Goal: Task Accomplishment & Management: Complete application form

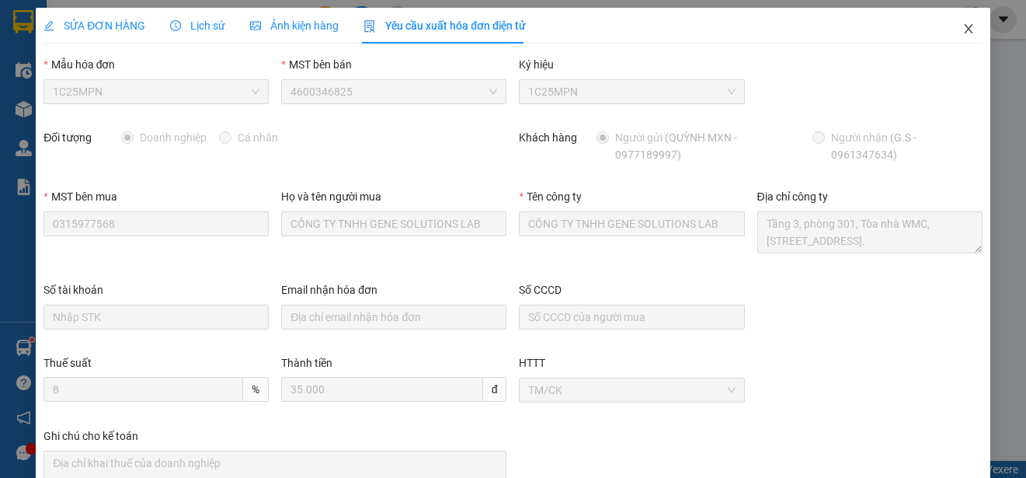
scroll to position [30, 0]
click at [962, 24] on icon "close" at bounding box center [968, 29] width 12 height 12
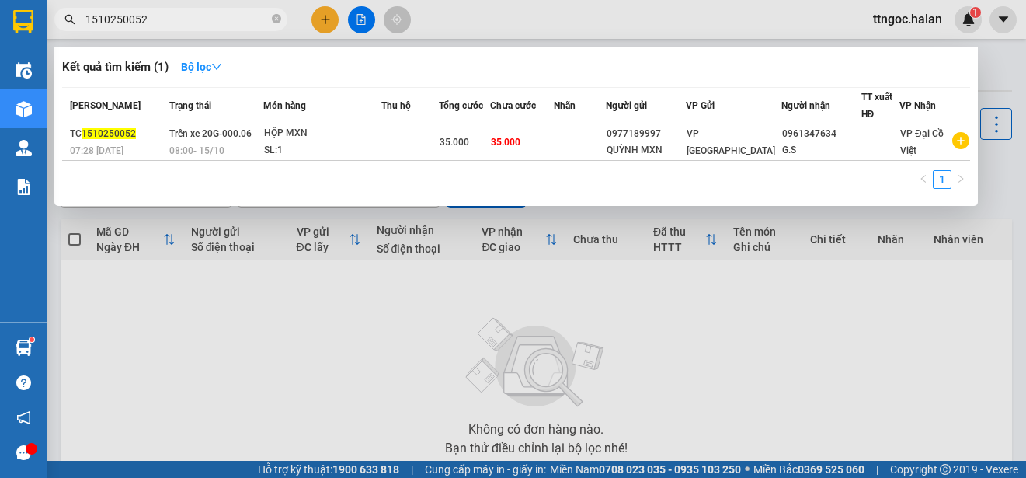
drag, startPoint x: 147, startPoint y: 25, endPoint x: 123, endPoint y: 19, distance: 24.9
click at [123, 19] on input "1510250052" at bounding box center [176, 19] width 183 height 17
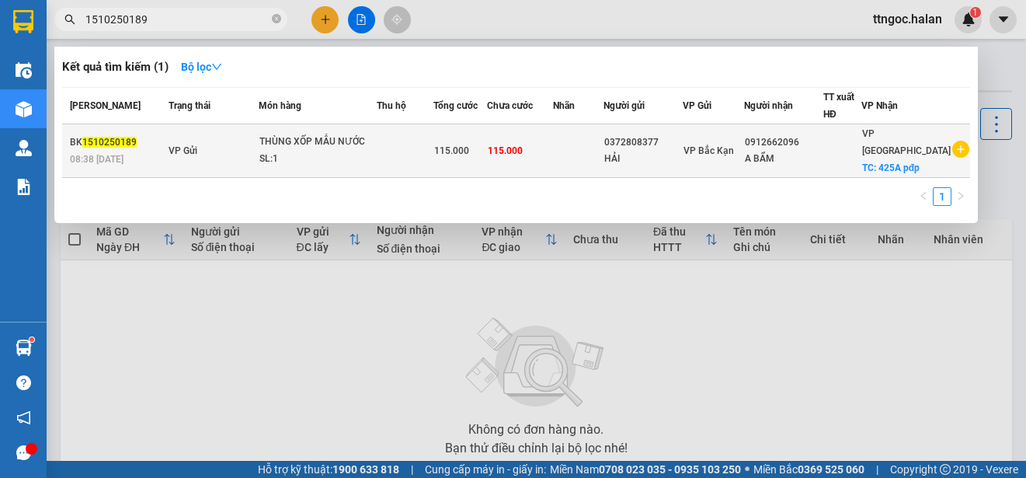
type input "1510250189"
click at [107, 152] on span "08:38 [DATE]" at bounding box center [97, 158] width 54 height 12
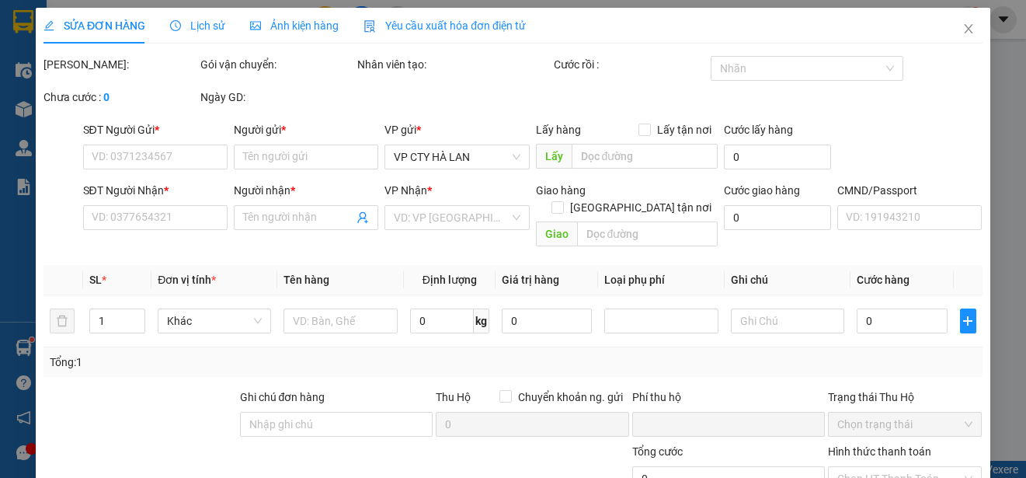
type input "0372808377"
type input "HẢI"
type input "0912662096"
type input "A BẨM"
checkbox input "true"
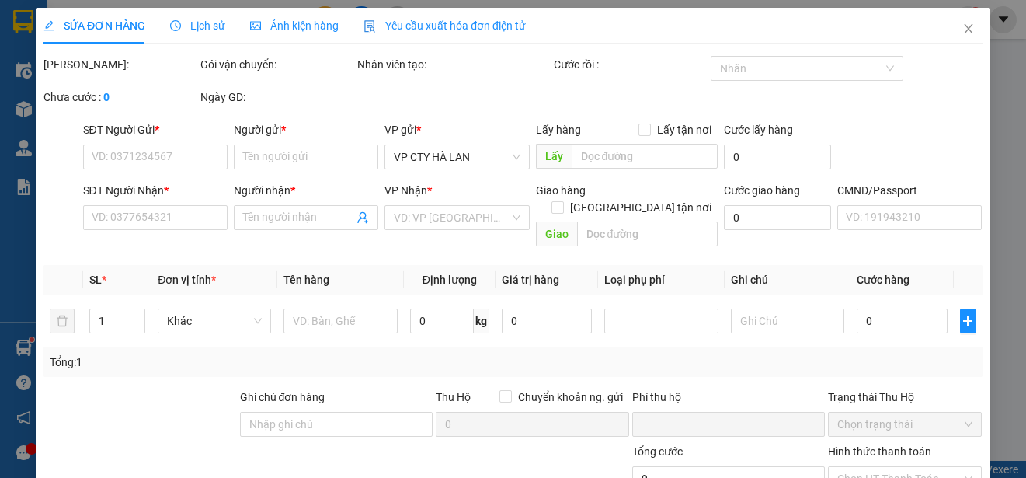
type input "425A pđp"
type input "0"
type input "115.000"
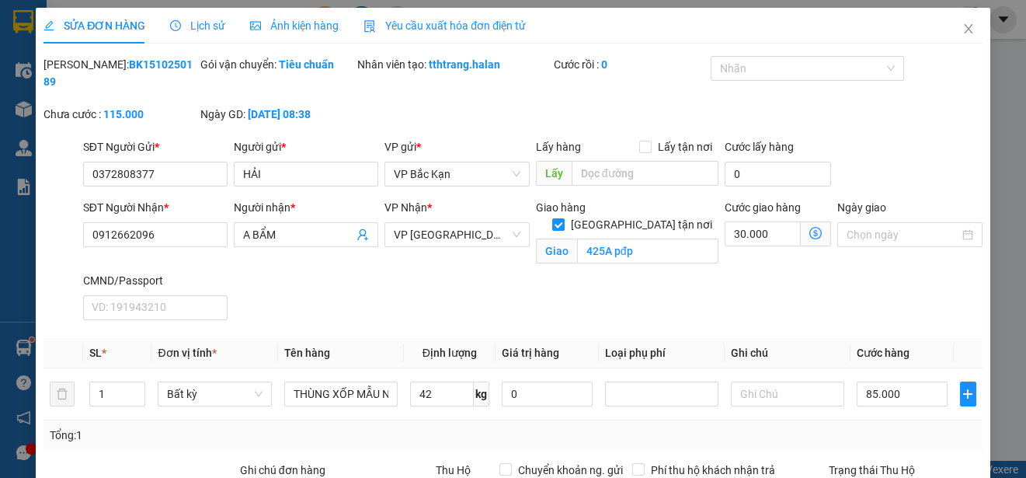
click at [451, 24] on span "Yêu cầu xuất hóa đơn điện tử" at bounding box center [444, 25] width 162 height 12
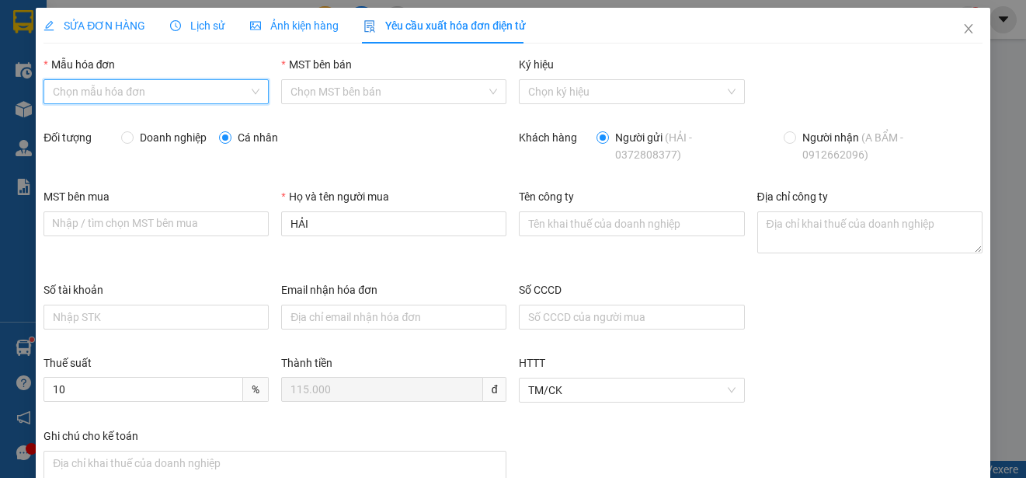
click at [214, 80] on input "Mẫu hóa đơn" at bounding box center [151, 91] width 196 height 23
click at [95, 120] on div "1C25MPN" at bounding box center [154, 122] width 203 height 17
type input "8"
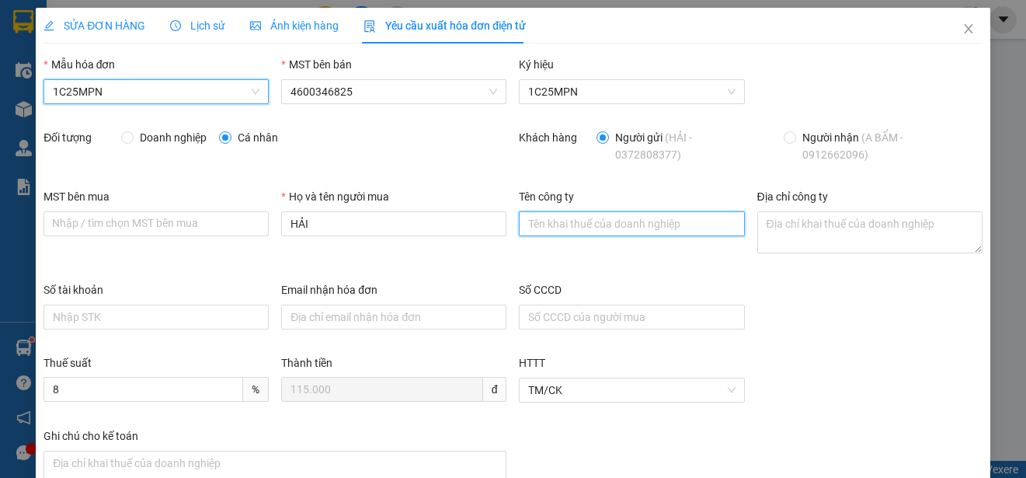
click at [563, 217] on input "Tên công ty" at bounding box center [631, 223] width 225 height 25
paste input "TRUNG TÂM QUAN TRẮC TÀI NGUYÊN VÀ MÔI TRƯỜNG TỈNH [GEOGRAPHIC_DATA]"
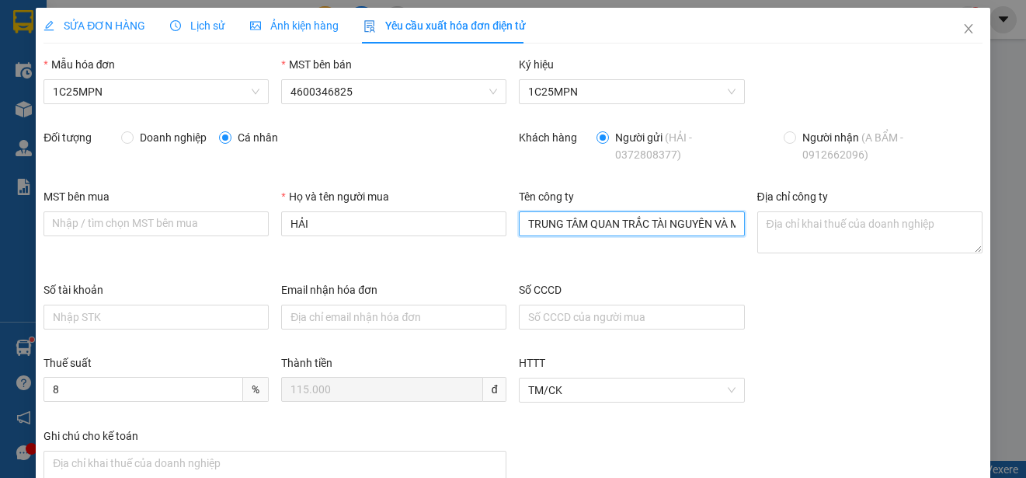
scroll to position [0, 169]
type input "TRUNG TÂM QUAN TRẮC TÀI NGUYÊN VÀ MÔI TRƯỜNG TỈNH [GEOGRAPHIC_DATA]"
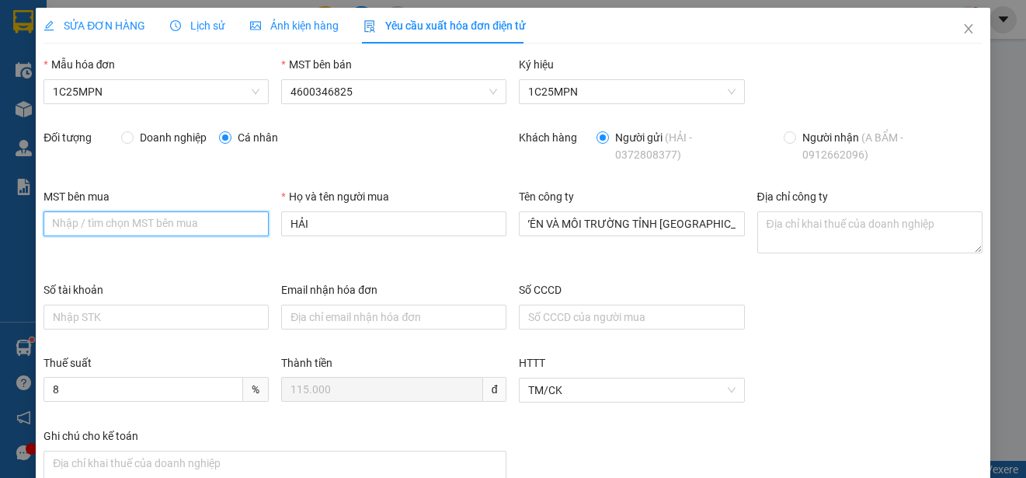
click at [102, 226] on input "MST bên mua" at bounding box center [155, 223] width 225 height 25
paste input "4601529638"
type input "4601529638"
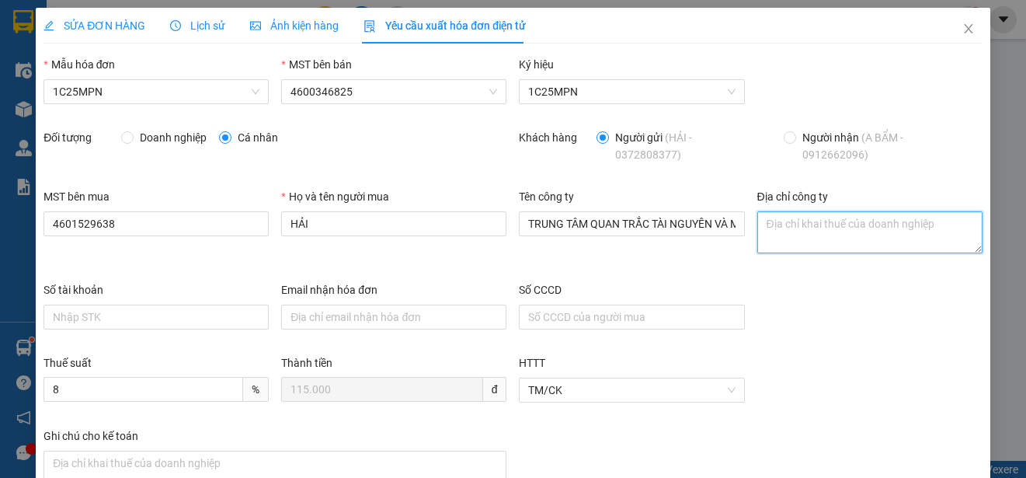
click at [781, 235] on textarea "Địa chỉ công ty" at bounding box center [869, 232] width 225 height 42
paste textarea "[STREET_ADDRESS][PERSON_NAME][PERSON_NAME], [GEOGRAPHIC_DATA], [GEOGRAPHIC_DATA…"
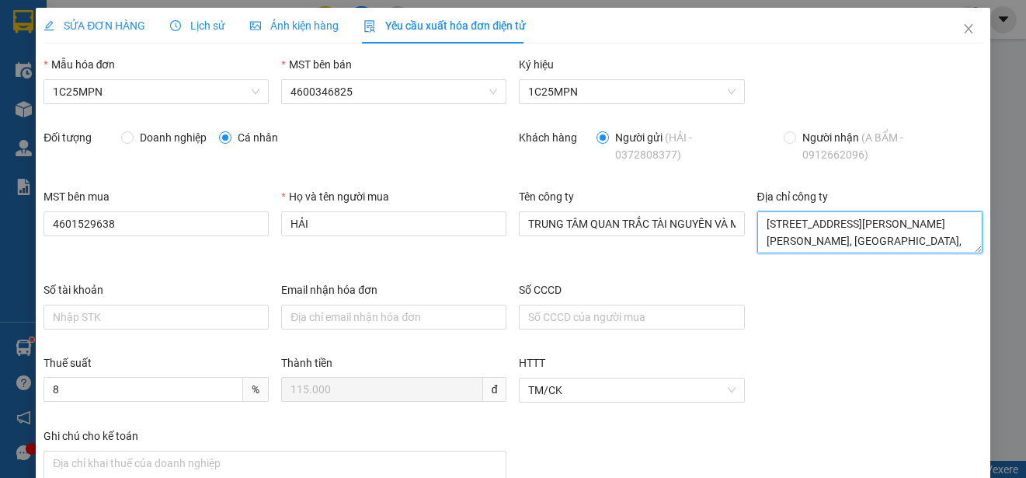
scroll to position [30, 0]
type textarea "[STREET_ADDRESS][PERSON_NAME][PERSON_NAME], [GEOGRAPHIC_DATA], [GEOGRAPHIC_DATA…"
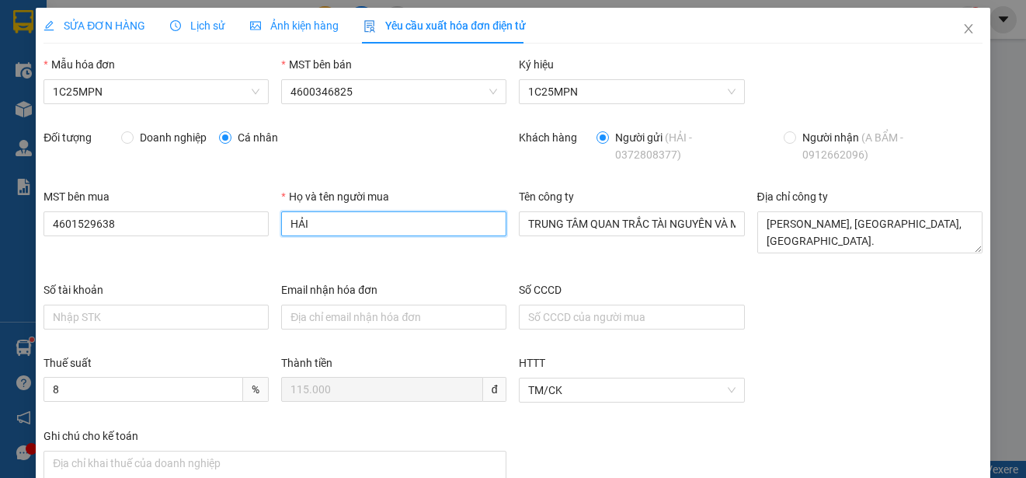
click at [332, 224] on input "HẢI" at bounding box center [393, 223] width 225 height 25
paste input "4601529638"
click at [349, 224] on input "4601529638" at bounding box center [393, 223] width 225 height 25
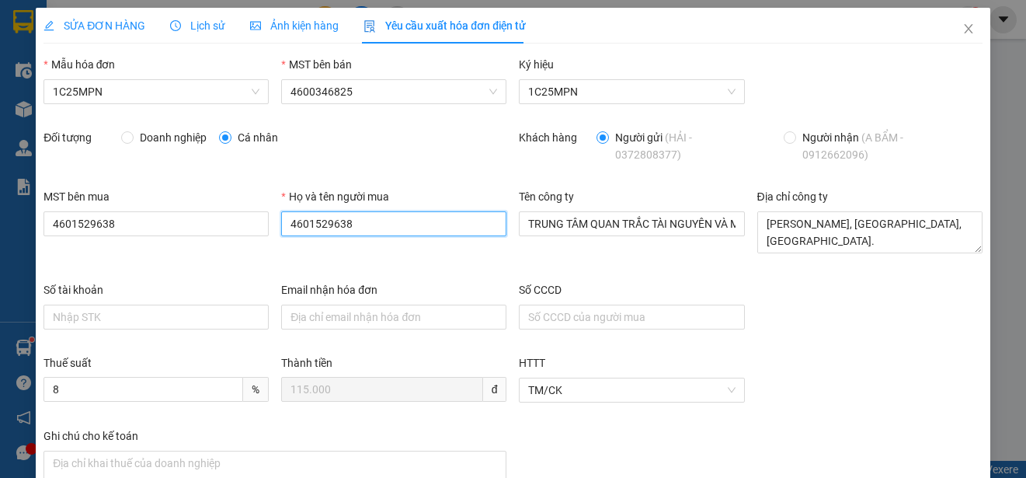
click at [349, 224] on input "4601529638" at bounding box center [393, 223] width 225 height 25
paste input "[PERSON_NAME]"
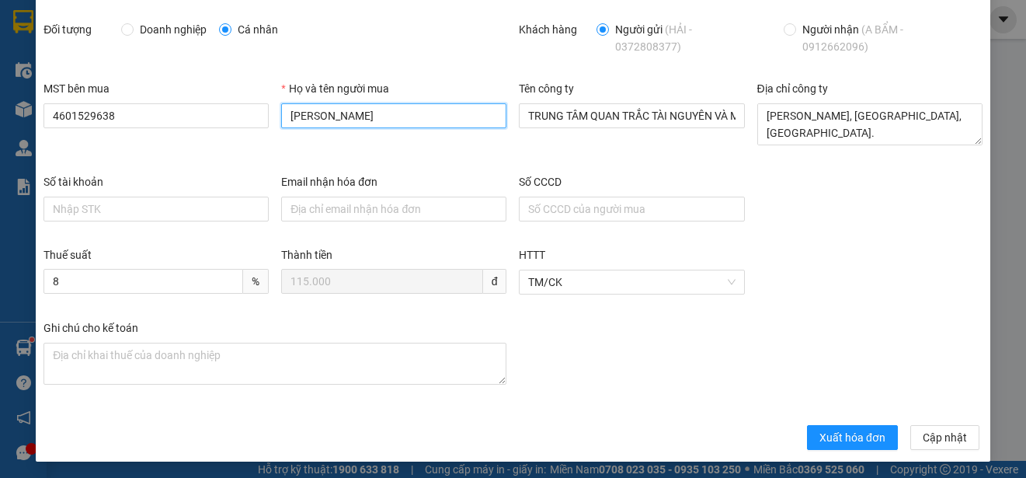
scroll to position [110, 0]
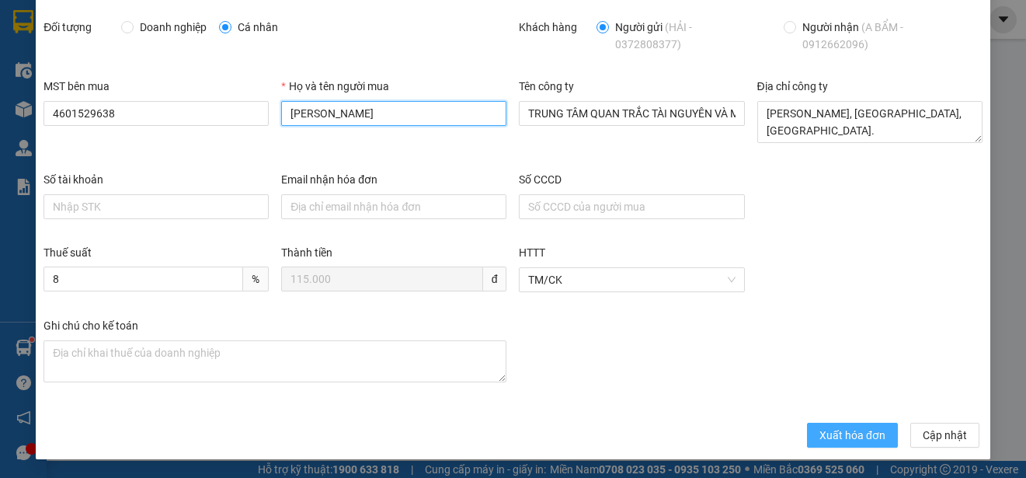
type input "[PERSON_NAME]"
click at [819, 426] on span "Xuất hóa đơn" at bounding box center [852, 434] width 66 height 17
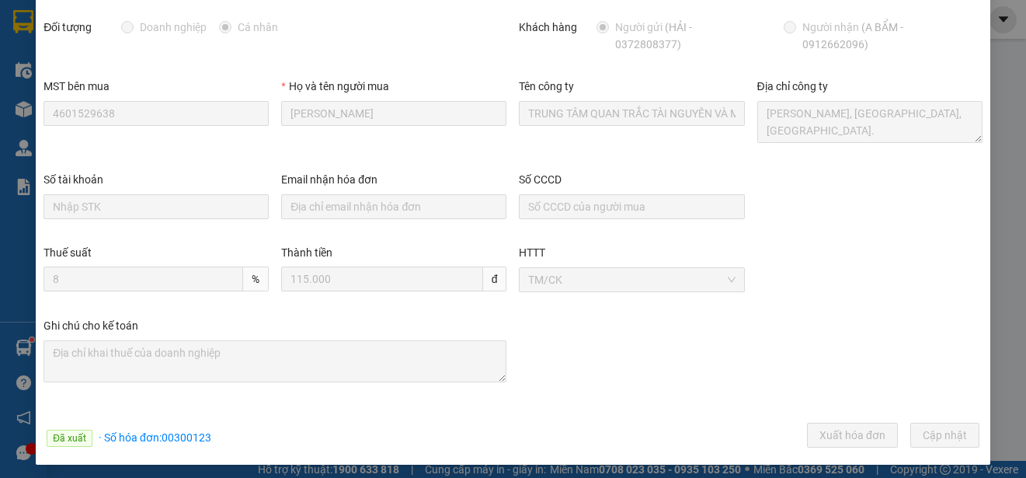
scroll to position [0, 0]
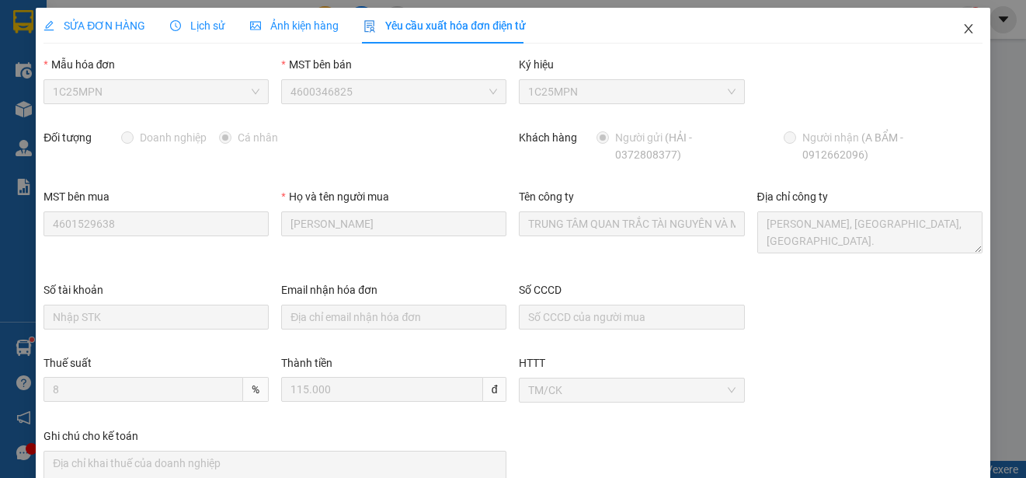
click at [964, 30] on icon "close" at bounding box center [968, 28] width 9 height 9
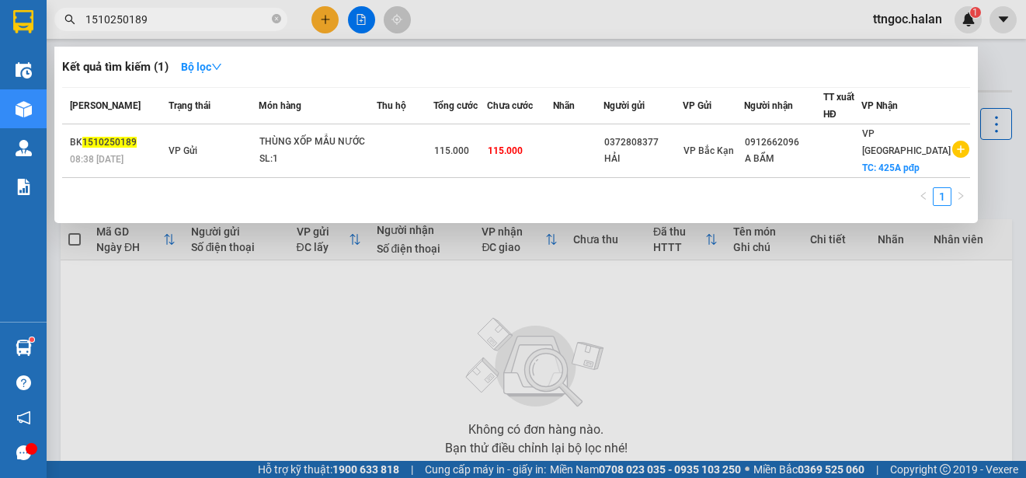
drag, startPoint x: 152, startPoint y: 24, endPoint x: 120, endPoint y: 16, distance: 33.5
click at [120, 16] on input "1510250189" at bounding box center [176, 19] width 183 height 17
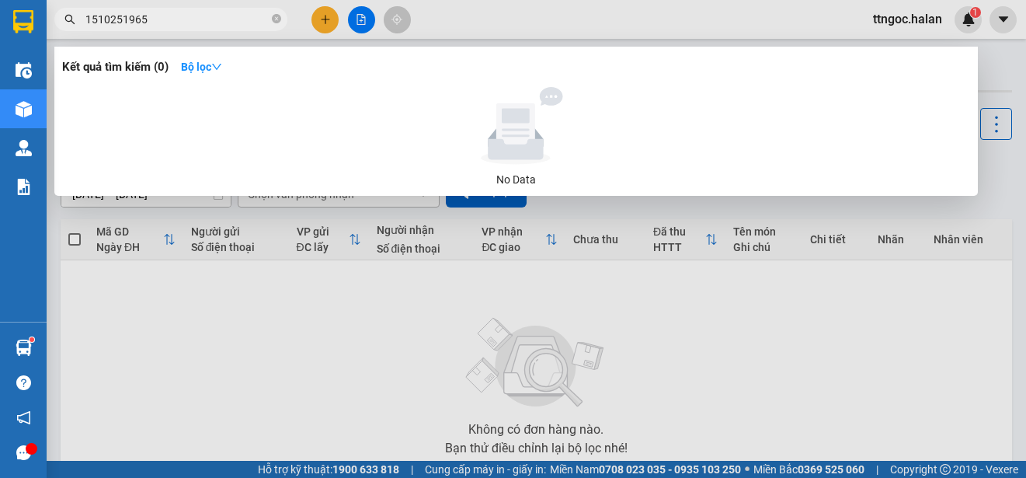
click at [96, 18] on input "1510251965" at bounding box center [176, 19] width 183 height 17
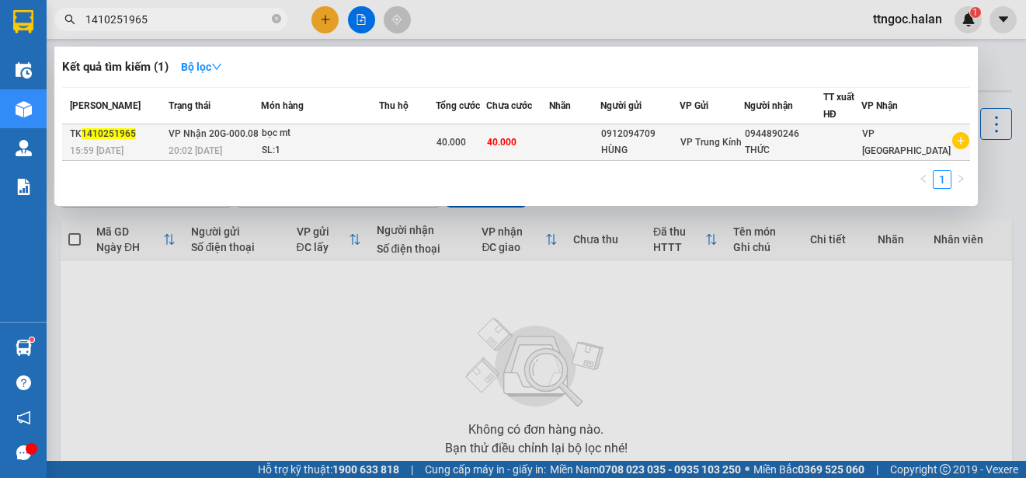
type input "1410251965"
click at [109, 140] on div "TK 1410251965" at bounding box center [117, 134] width 94 height 16
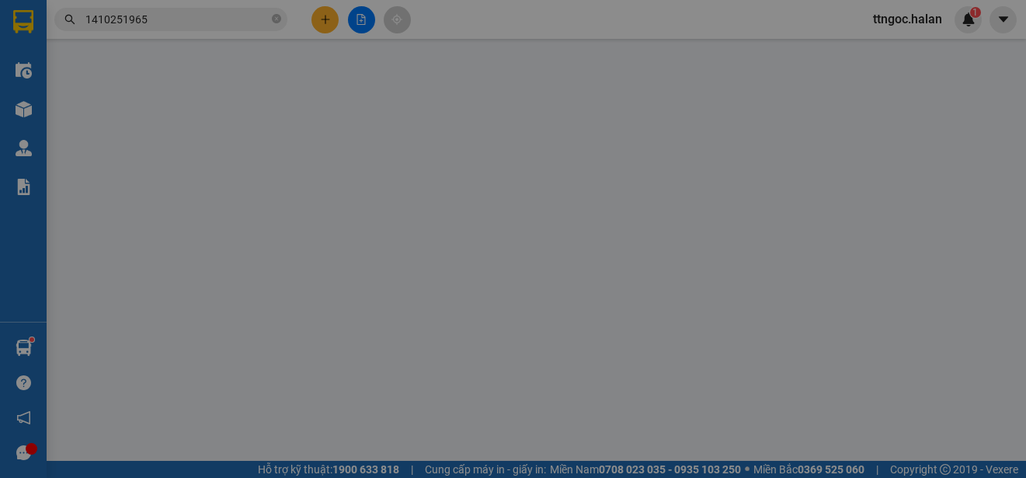
type input "0912094709"
type input "HÙNG"
type input "0944890246"
type input "THỨC"
type input "0"
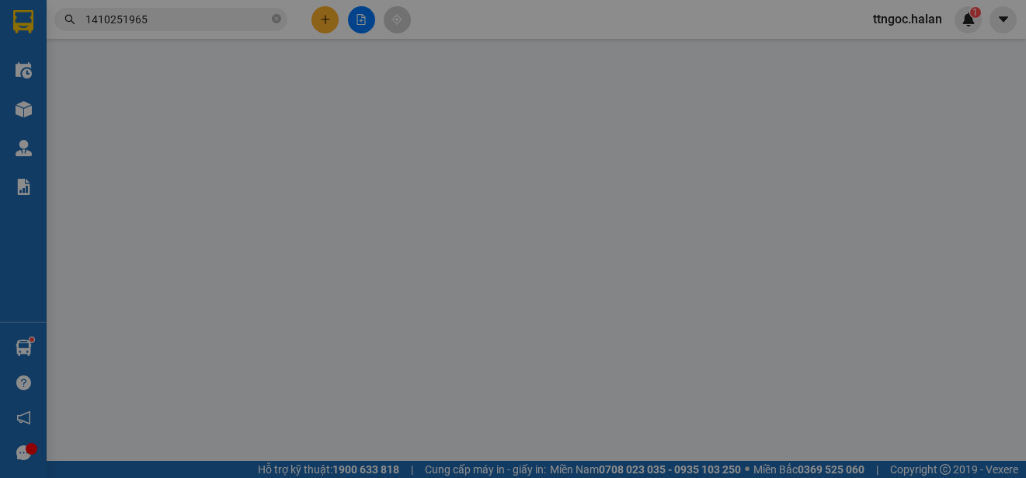
type input "40.000"
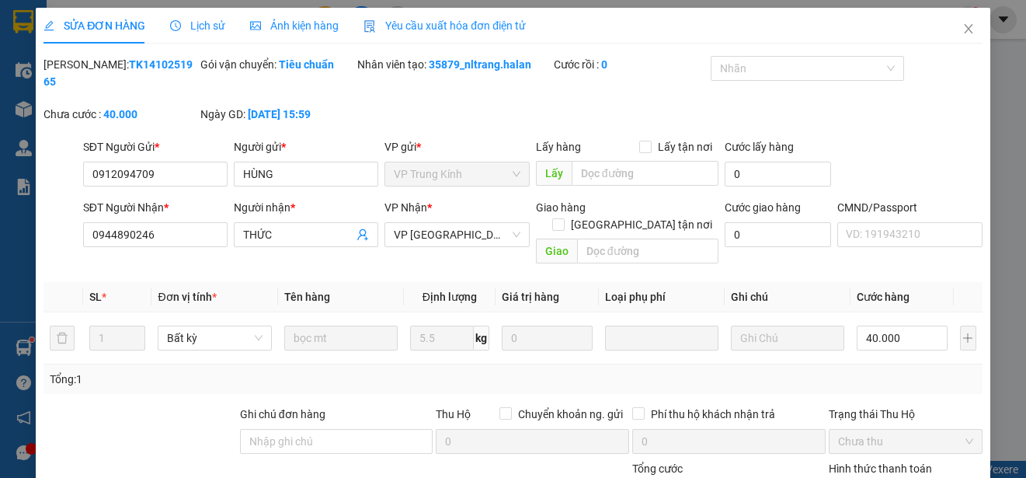
click at [453, 24] on span "Yêu cầu xuất hóa đơn điện tử" at bounding box center [444, 25] width 162 height 12
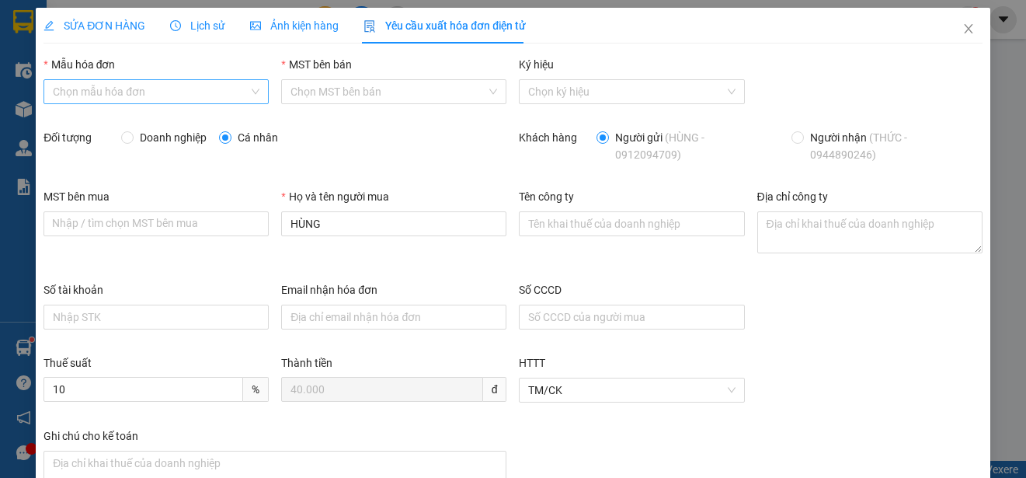
click at [207, 94] on input "Mẫu hóa đơn" at bounding box center [151, 91] width 196 height 23
click at [82, 116] on div "1C25MPN" at bounding box center [154, 122] width 203 height 17
type input "8"
drag, startPoint x: 119, startPoint y: 129, endPoint x: 136, endPoint y: 127, distance: 17.2
click at [120, 128] on form "Mẫu hóa đơn 1C25MPN MST bên bán 4600346825 Ký hiệu 1C25MPN Đối tượng Doanh nghi…" at bounding box center [512, 307] width 939 height 502
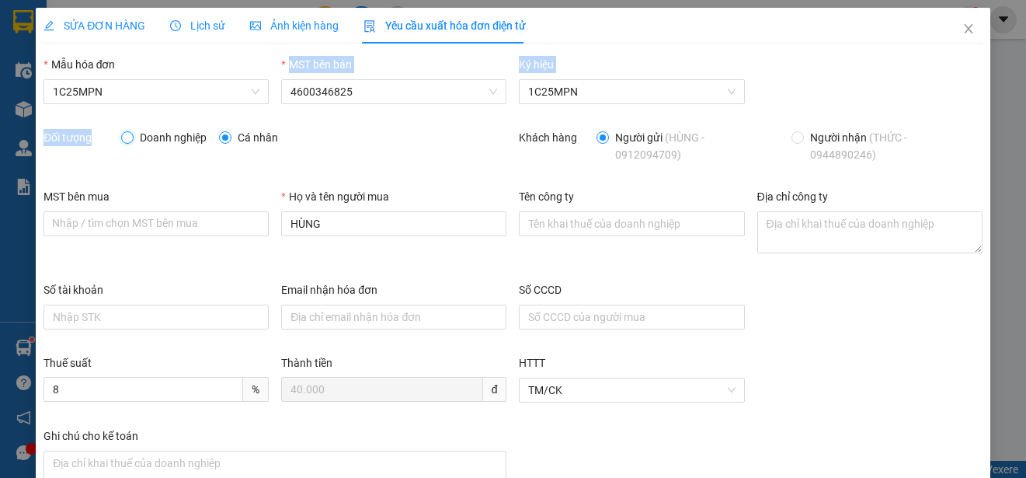
click at [126, 133] on input "Doanh nghiệp" at bounding box center [126, 136] width 11 height 11
radio input "true"
radio input "false"
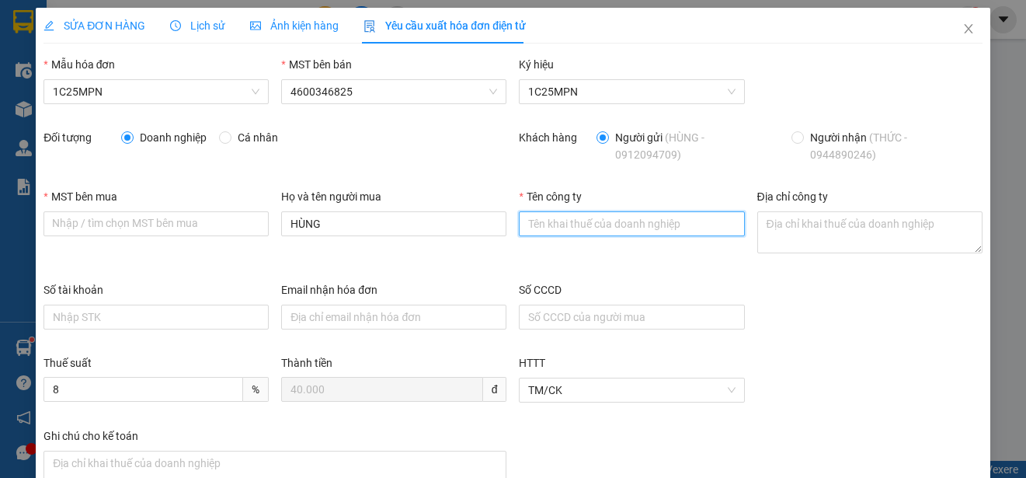
paste input "CÔNG TY TNHH SẢN XUẤT VÀ THƯƠNG MẠI VĂN TÂN"
type input "CÔNG TY TNHH SẢN XUẤT VÀ THƯƠNG MẠI VĂN TÂN"
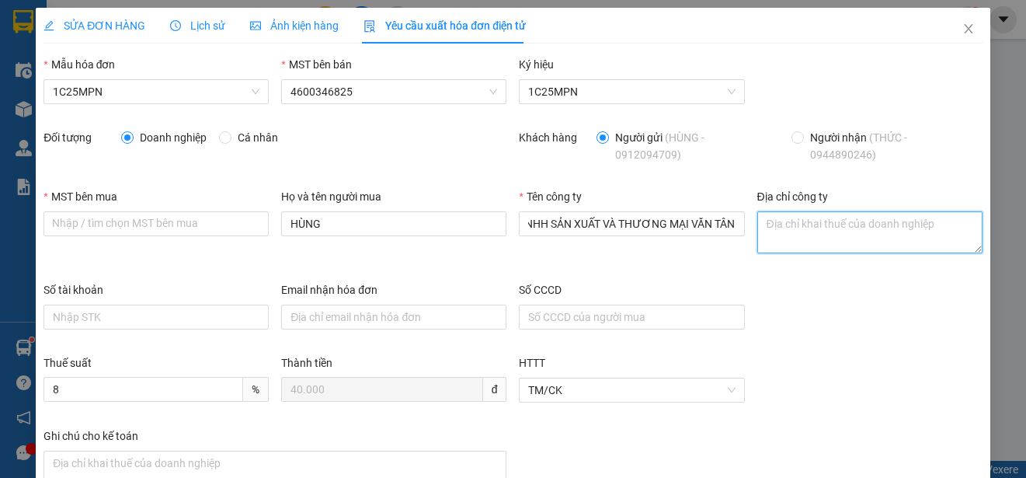
click at [790, 232] on textarea "Địa chỉ công ty" at bounding box center [869, 232] width 225 height 42
paste textarea "Số nhà 38, Khu dân cư [GEOGRAPHIC_DATA], [GEOGRAPHIC_DATA], tỉnh [GEOGRAPHIC_DA…"
type textarea "Số nhà 38, Khu dân cư [GEOGRAPHIC_DATA], [GEOGRAPHIC_DATA], tỉnh [GEOGRAPHIC_DA…"
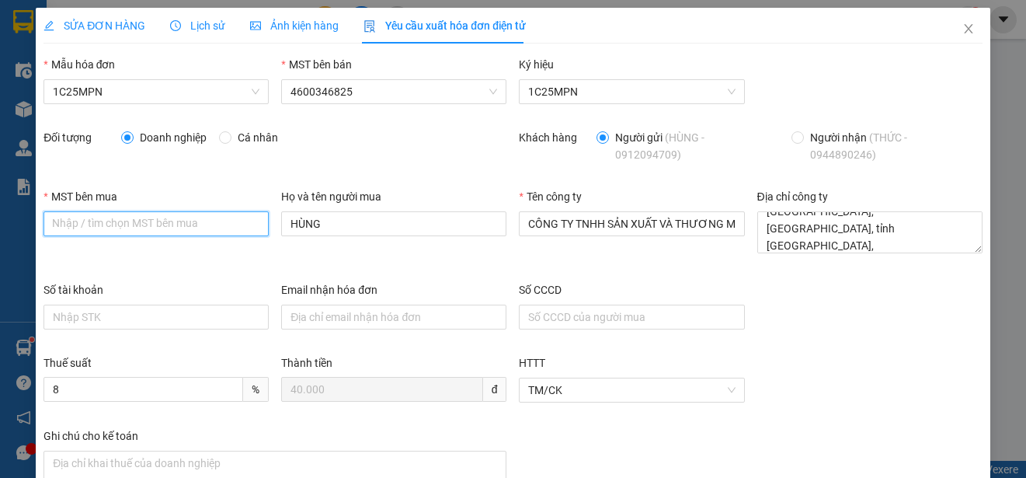
paste input "4601258843 Địa chỉ: [STREET_ADDRESS]"
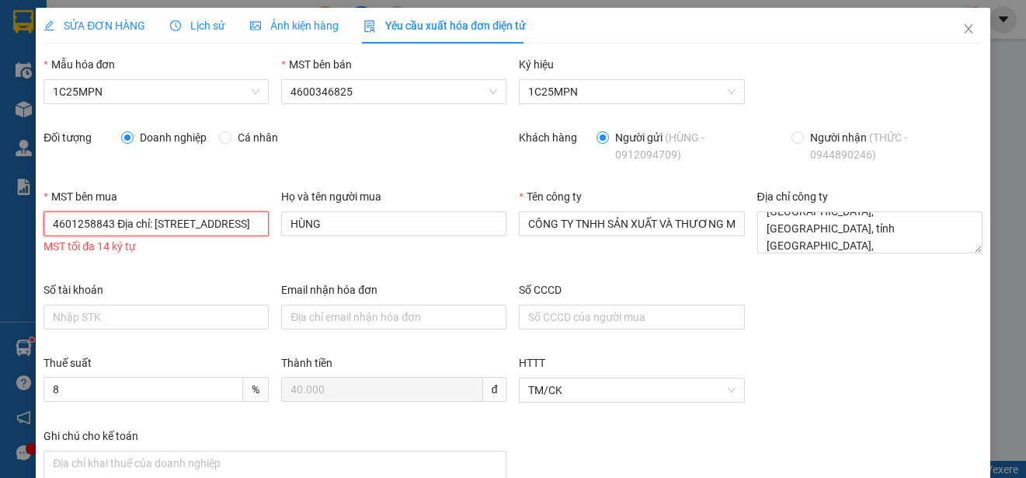
scroll to position [0, 23]
click at [96, 224] on input "4601258843 Địa chỉ: [STREET_ADDRESS]" at bounding box center [155, 223] width 225 height 25
paste input "search"
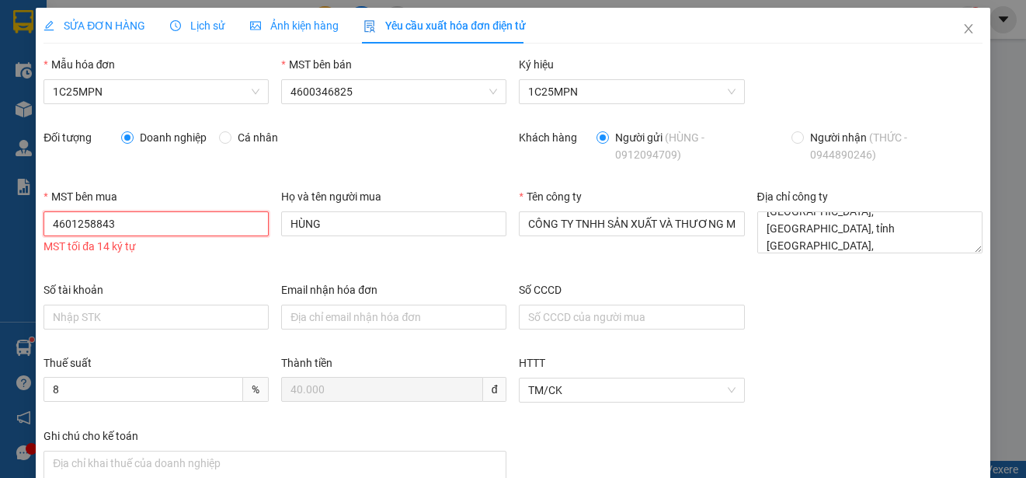
scroll to position [0, 0]
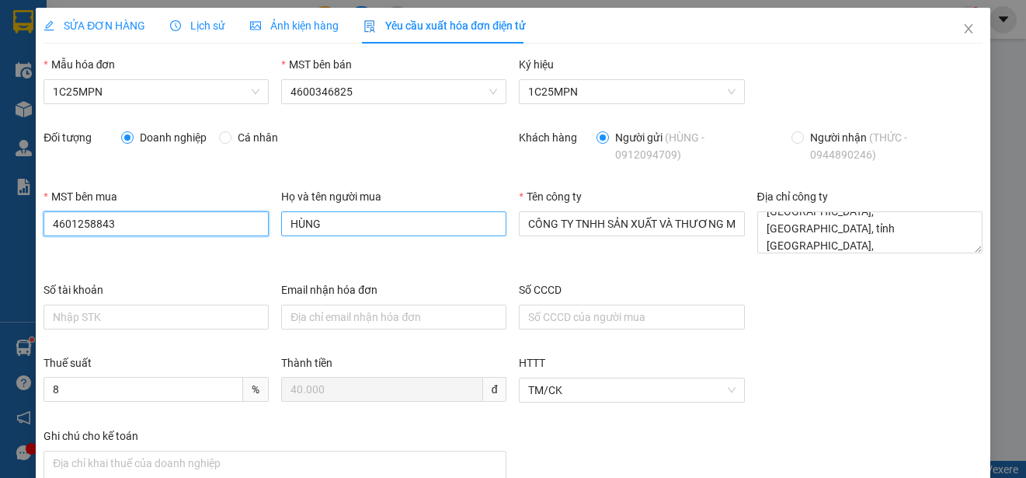
type input "4601258843"
click at [332, 224] on input "HÙNG" at bounding box center [393, 223] width 225 height 25
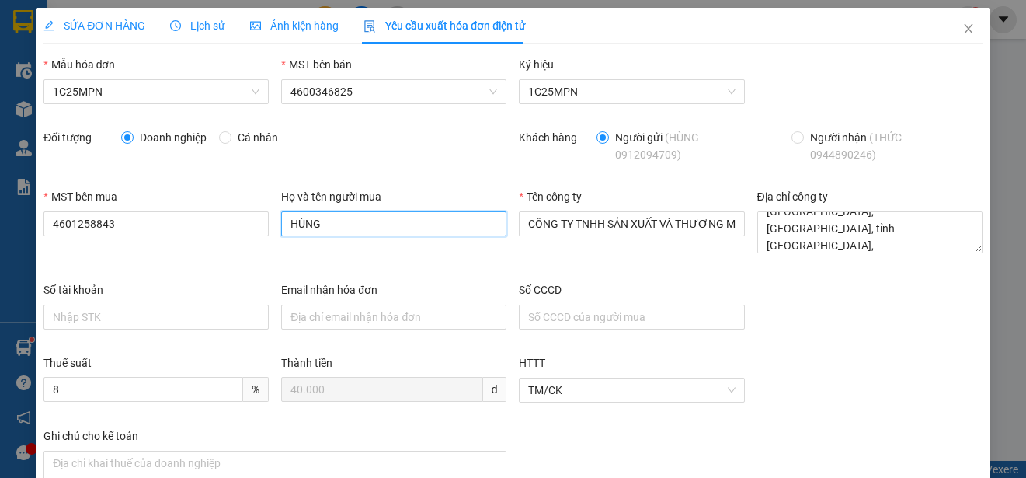
click at [332, 224] on input "HÙNG" at bounding box center [393, 223] width 225 height 25
type input "[PERSON_NAME]"
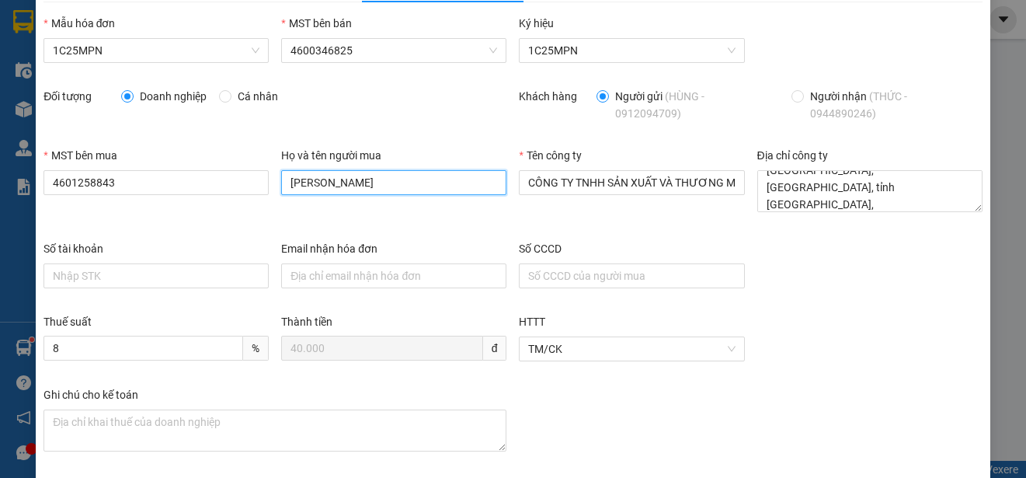
scroll to position [110, 0]
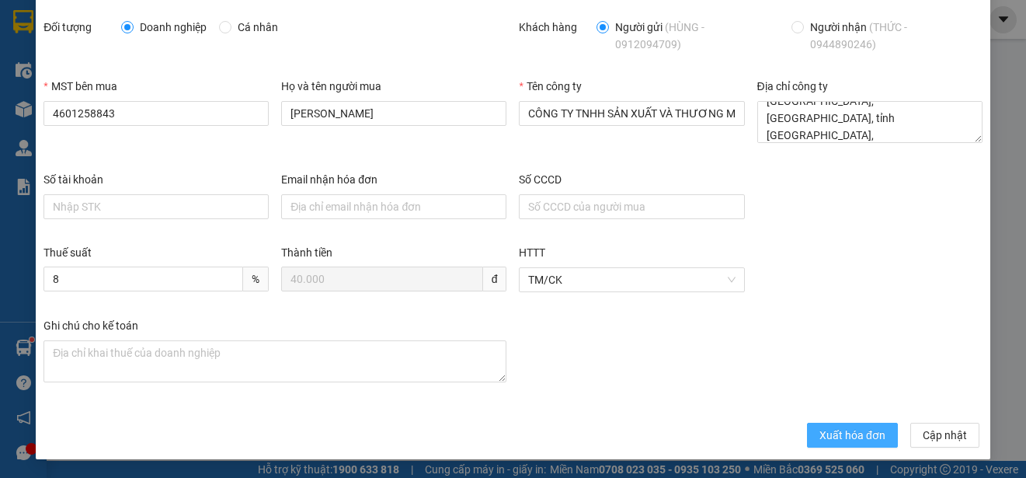
click at [823, 433] on span "Xuất hóa đơn" at bounding box center [852, 434] width 66 height 17
